Goal: Navigation & Orientation: Find specific page/section

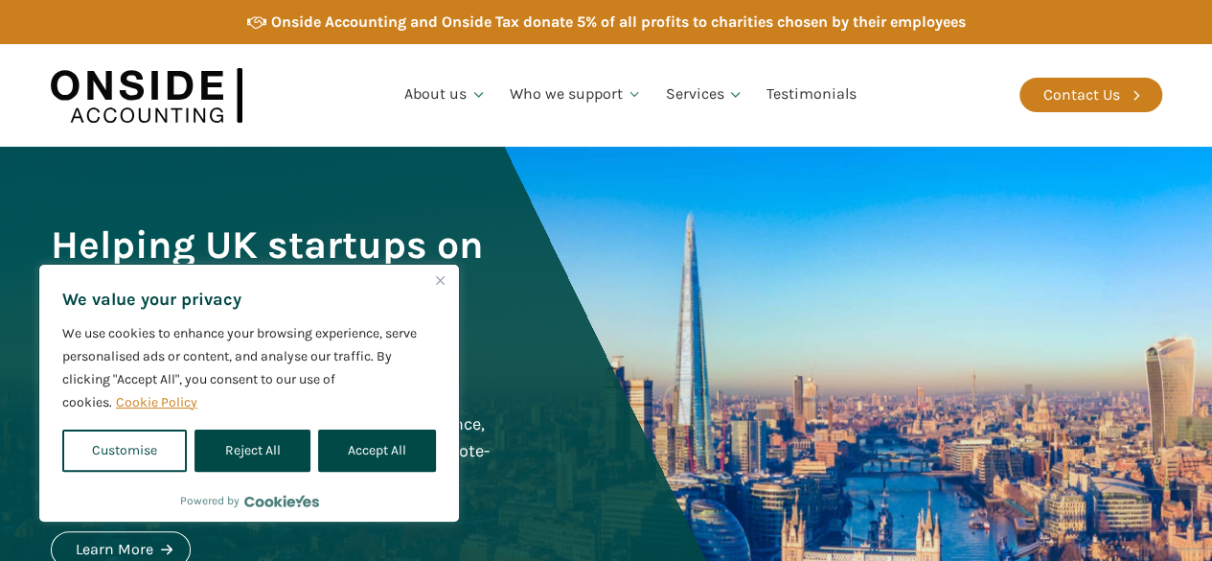
click at [380, 447] on button "Accept All" at bounding box center [377, 450] width 118 height 42
checkbox input "true"
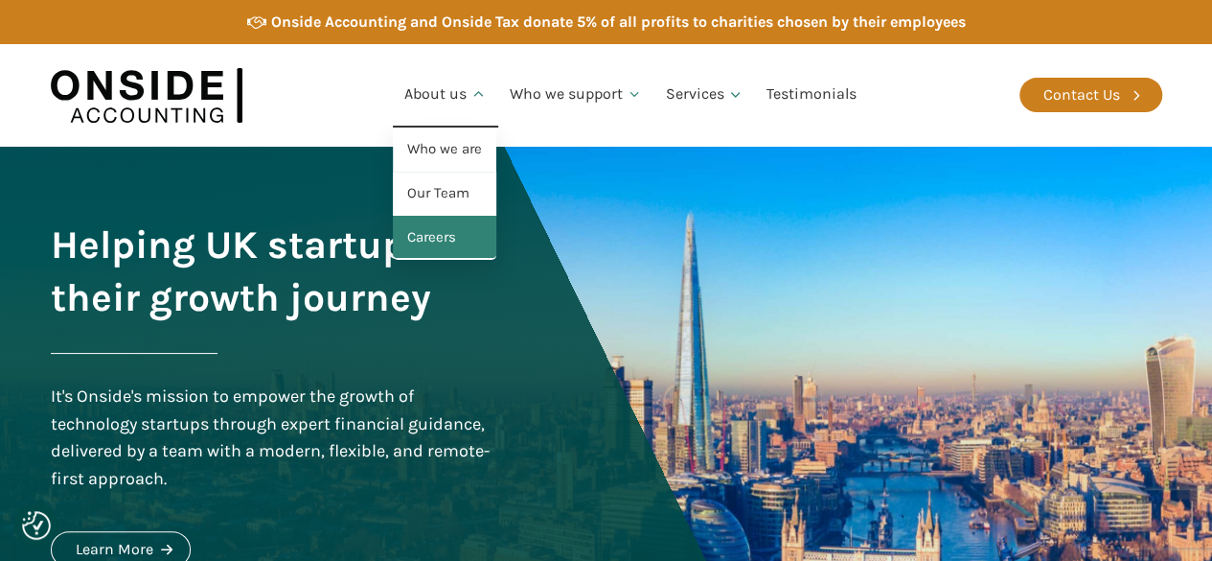
click at [435, 255] on link "Careers" at bounding box center [445, 238] width 104 height 44
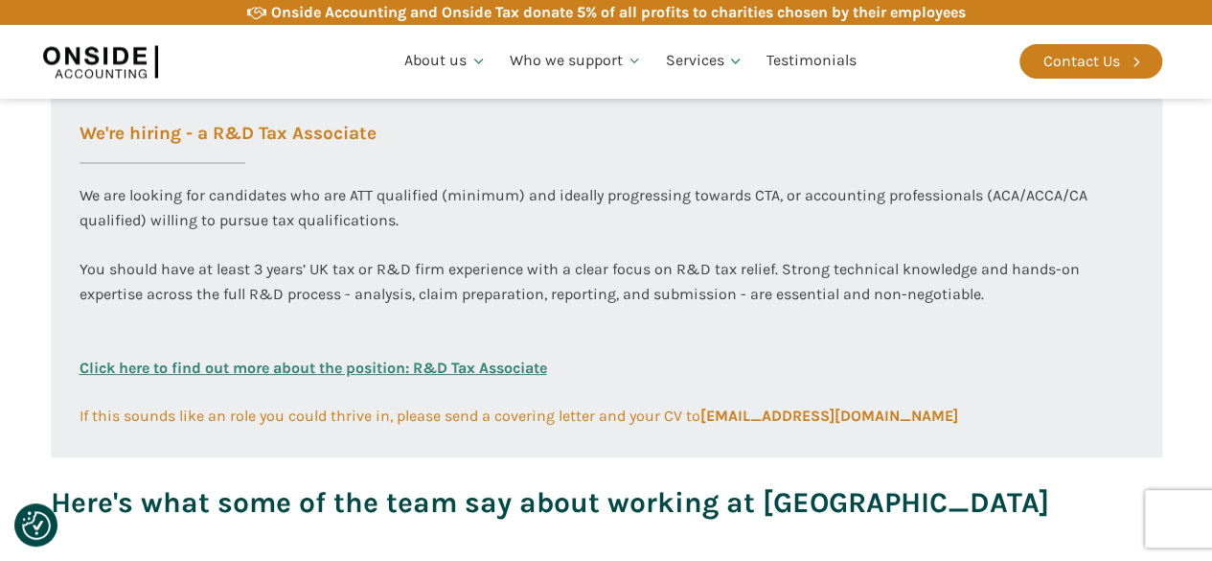
scroll to position [1278, 0]
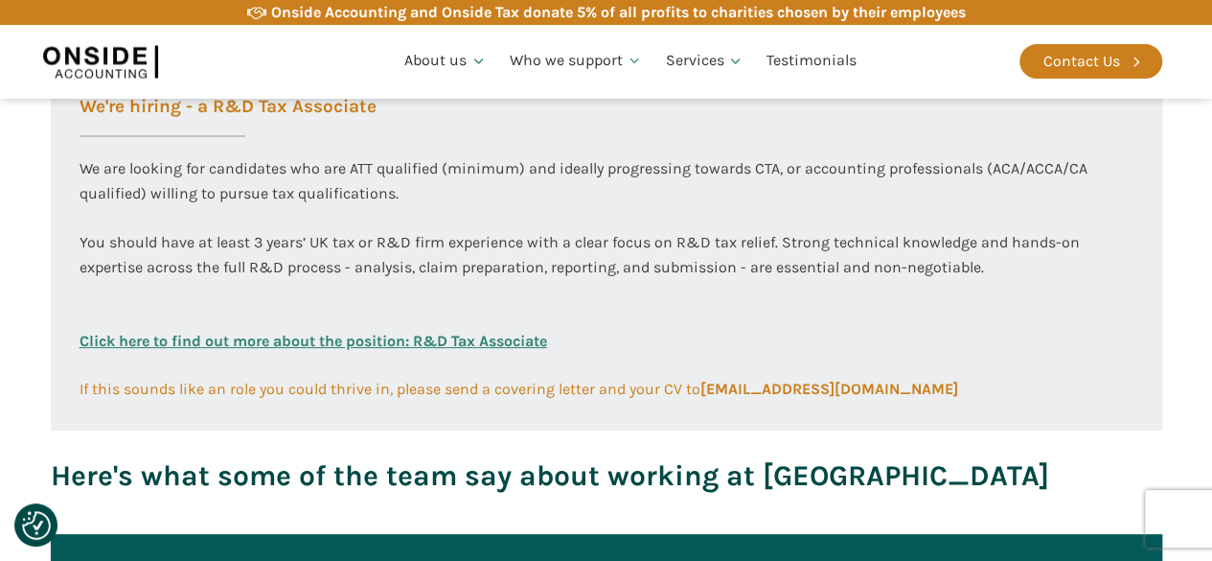
click at [341, 342] on link "Click here to find out more about the position: R&D Tax Associate" at bounding box center [314, 353] width 468 height 48
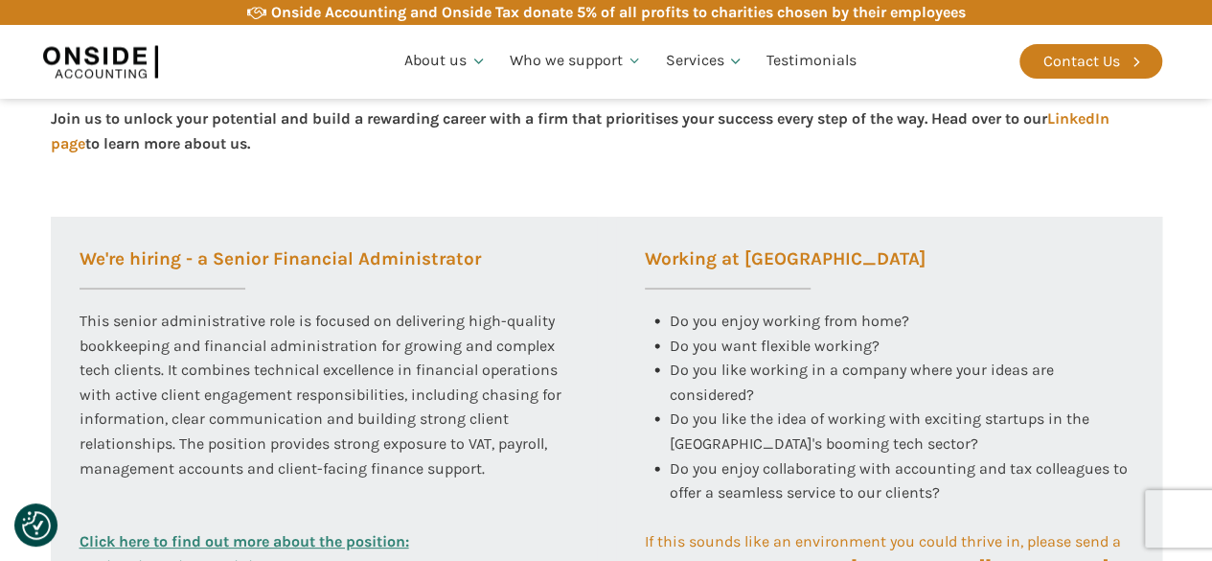
scroll to position [798, 0]
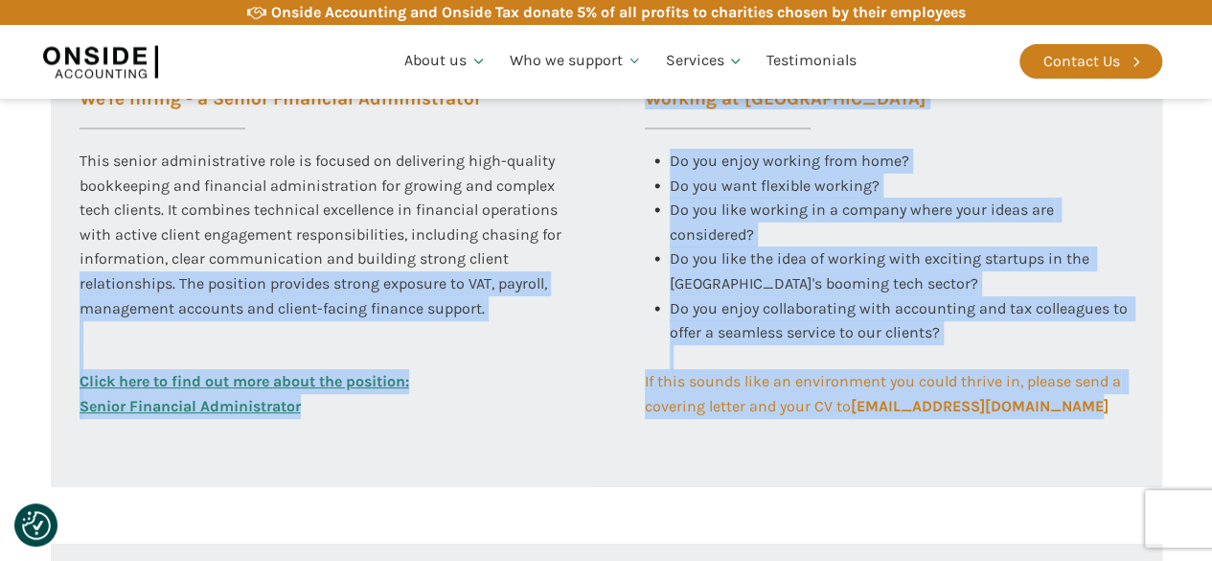
drag, startPoint x: 1074, startPoint y: 438, endPoint x: 46, endPoint y: 272, distance: 1041.6
click at [2, 277] on section "Working at [GEOGRAPHIC_DATA] At Onside Accounting, we are proud to be an ACCA A…" at bounding box center [606, 301] width 1212 height 1424
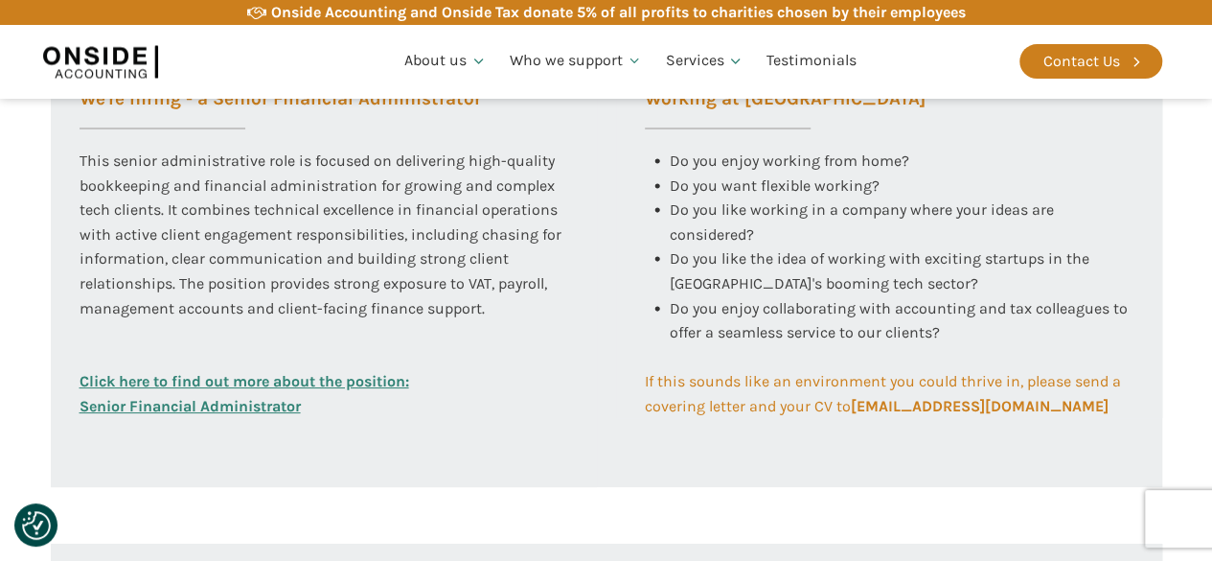
click at [413, 218] on div "This senior administrative role is focused on delivering high-quality bookkeepi…" at bounding box center [324, 259] width 489 height 220
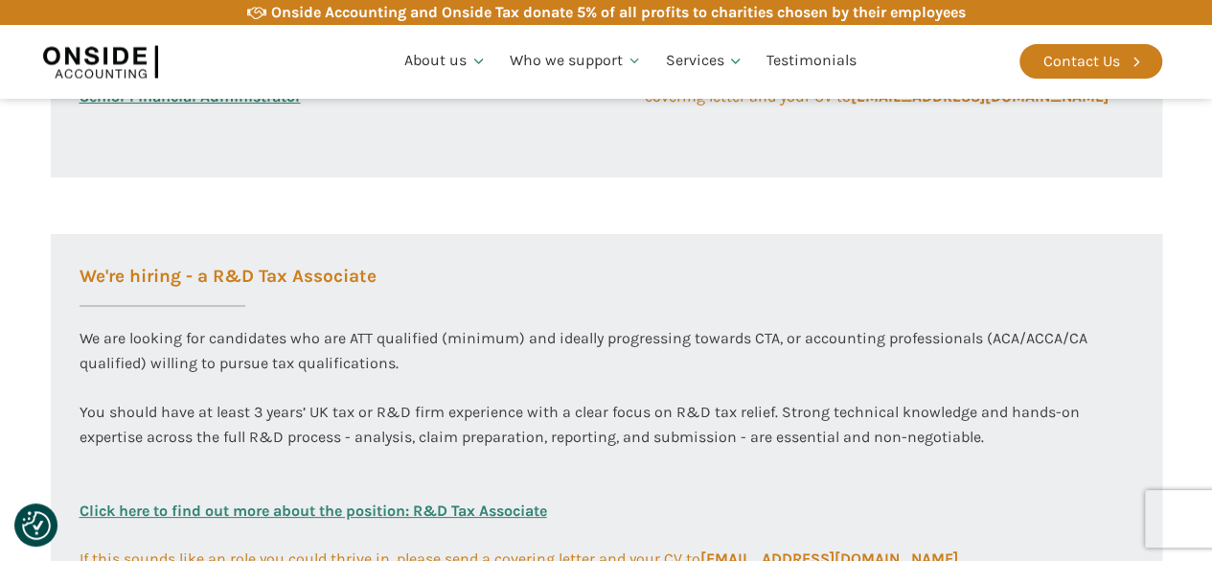
scroll to position [1117, 0]
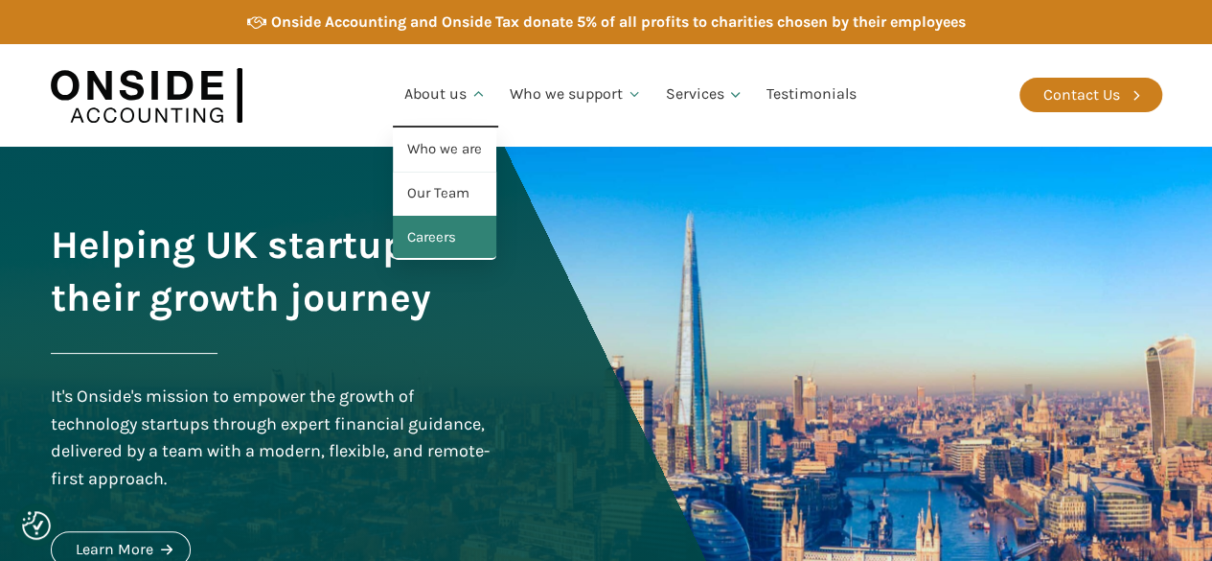
click at [454, 223] on link "Careers" at bounding box center [445, 238] width 104 height 44
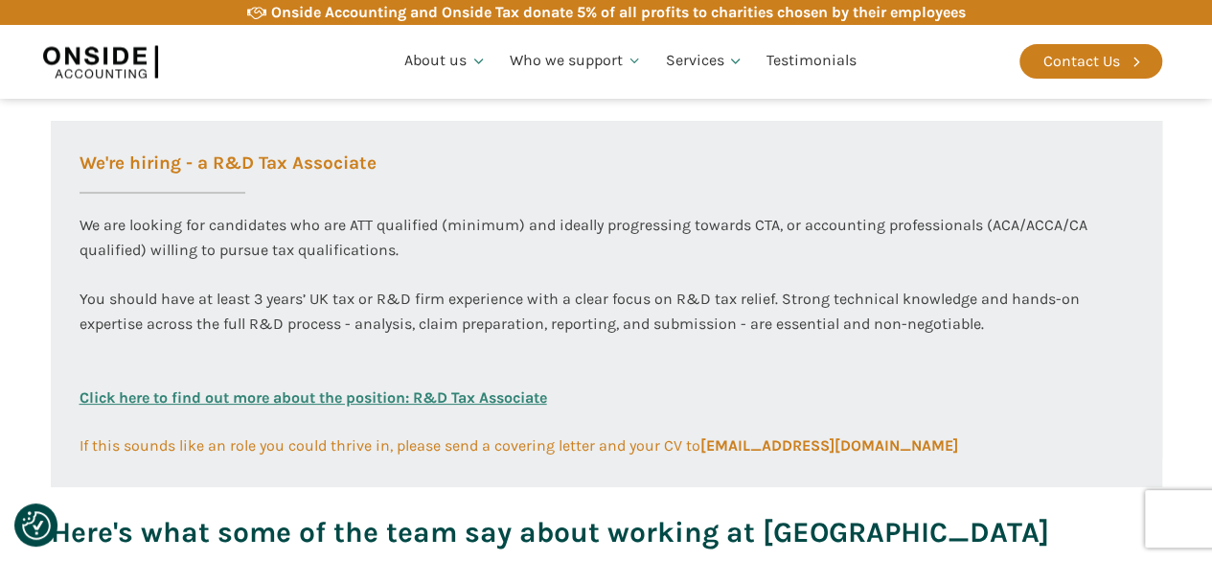
scroll to position [1278, 0]
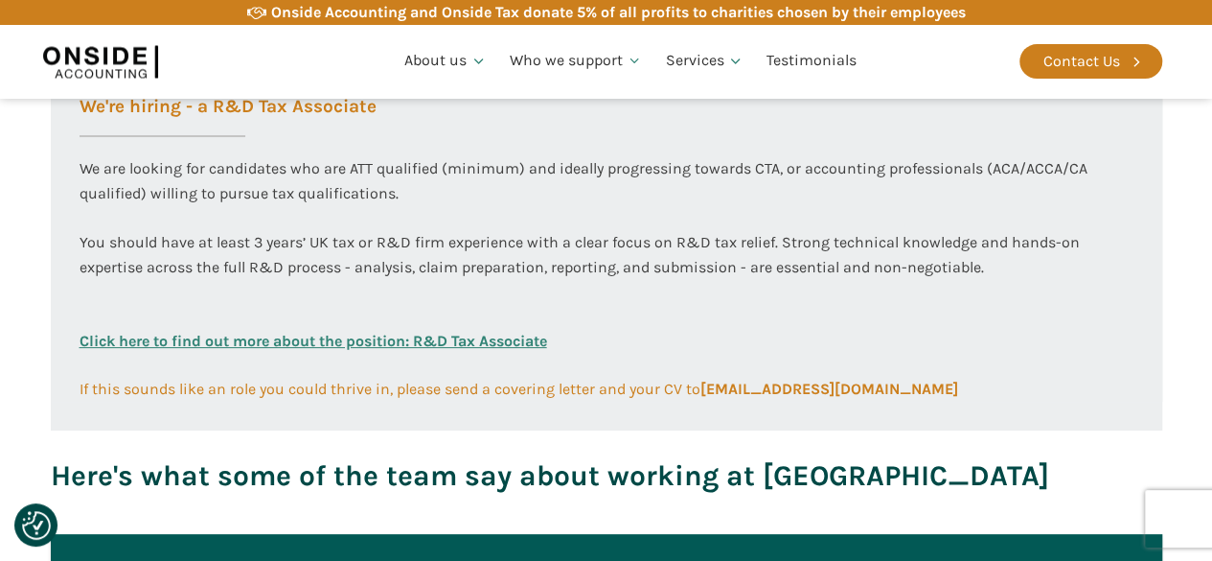
click at [314, 339] on link "Click here to find out more about the position: R&D Tax Associate" at bounding box center [314, 353] width 468 height 48
